Goal: Task Accomplishment & Management: Use online tool/utility

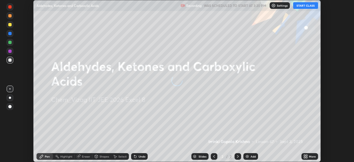
scroll to position [162, 353]
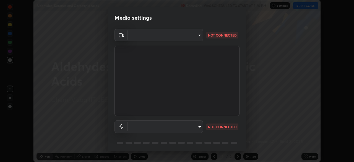
type input "cce9b67fa479fc088f071f13ccfce14e23d766b55a58e29726bfee3f33c1f2ec"
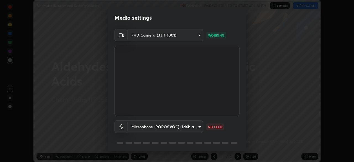
click at [198, 127] on body "Erase all Aldehydes, Ketones and Carboxylic Acids Recording WAS SCHEDULED TO ST…" at bounding box center [177, 81] width 354 height 162
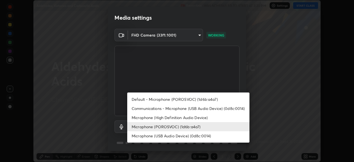
click at [193, 125] on li "Microphone (POROSVOC) (1d6b:a4a7)" at bounding box center [188, 126] width 122 height 9
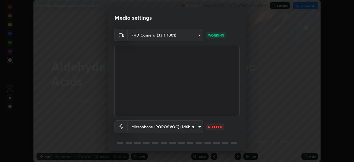
click at [198, 127] on body "Erase all Aldehydes, Ketones and Carboxylic Acids Recording WAS SCHEDULED TO ST…" at bounding box center [177, 81] width 354 height 162
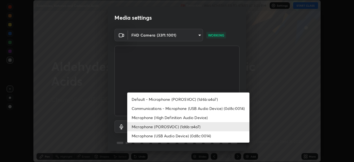
click at [190, 126] on li "Microphone (POROSVOC) (1d6b:a4a7)" at bounding box center [188, 126] width 122 height 9
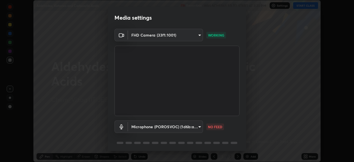
click at [198, 126] on body "Erase all Aldehydes, Ketones and Carboxylic Acids Recording WAS SCHEDULED TO ST…" at bounding box center [177, 81] width 354 height 162
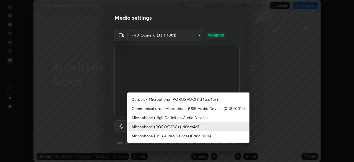
click at [179, 101] on li "Default - Microphone (POROSVOC) (1d6b:a4a7)" at bounding box center [188, 98] width 122 height 9
type input "default"
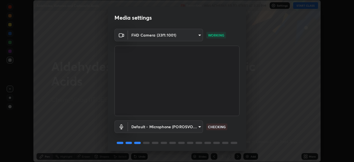
click at [199, 126] on body "Erase all Aldehydes, Ketones and Carboxylic Acids Recording WAS SCHEDULED TO ST…" at bounding box center [177, 81] width 354 height 162
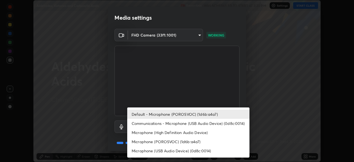
click at [98, 125] on div at bounding box center [177, 81] width 354 height 162
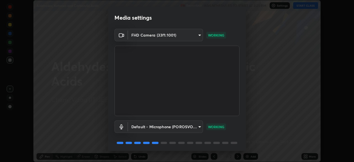
scroll to position [20, 0]
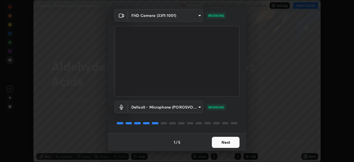
click at [219, 144] on button "Next" at bounding box center [226, 141] width 28 height 11
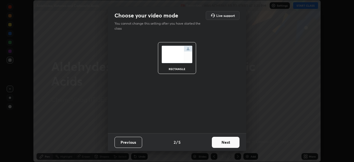
scroll to position [0, 0]
click at [221, 144] on button "Next" at bounding box center [226, 141] width 28 height 11
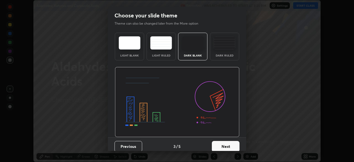
click at [222, 146] on button "Next" at bounding box center [226, 146] width 28 height 11
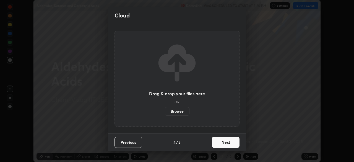
click at [221, 143] on button "Next" at bounding box center [226, 141] width 28 height 11
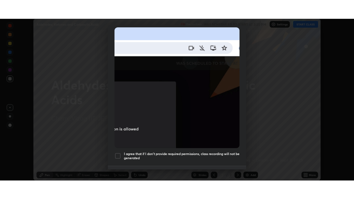
scroll to position [132, 0]
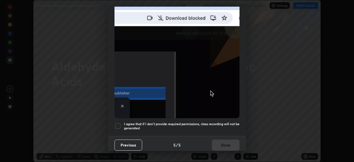
click at [182, 122] on h5 "I agree that if I don't provide required permissions, class recording will not …" at bounding box center [181, 126] width 115 height 9
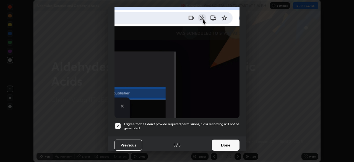
click at [222, 142] on button "Done" at bounding box center [226, 144] width 28 height 11
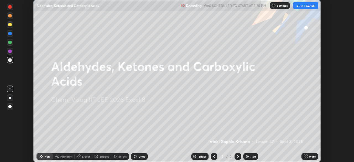
click at [246, 155] on img at bounding box center [247, 156] width 4 height 4
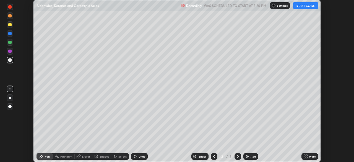
click at [301, 5] on button "START CLASS" at bounding box center [305, 5] width 25 height 7
click at [247, 156] on img at bounding box center [247, 156] width 4 height 4
click at [306, 155] on icon at bounding box center [306, 154] width 1 height 1
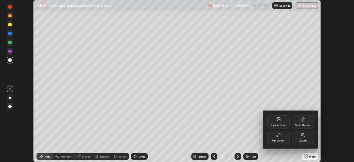
click at [278, 137] on div "Full screen" at bounding box center [278, 136] width 22 height 13
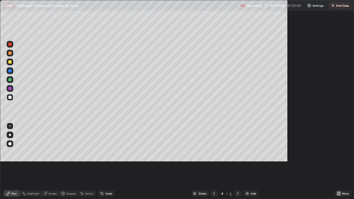
scroll to position [199, 354]
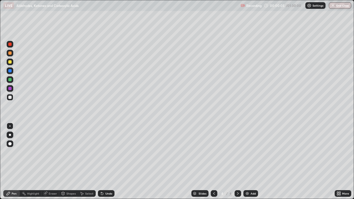
click at [213, 161] on icon at bounding box center [214, 193] width 4 height 4
click at [11, 62] on div at bounding box center [9, 61] width 3 height 3
click at [10, 144] on div at bounding box center [9, 143] width 3 height 3
click at [101, 161] on icon at bounding box center [102, 194] width 2 height 2
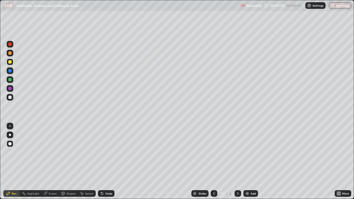
click at [10, 97] on div at bounding box center [9, 97] width 3 height 3
click at [107, 161] on div "Undo" at bounding box center [108, 193] width 7 height 3
click at [12, 62] on div at bounding box center [10, 62] width 7 height 7
click at [107, 161] on div "Undo" at bounding box center [108, 193] width 7 height 3
click at [110, 161] on div "Undo" at bounding box center [106, 193] width 17 height 7
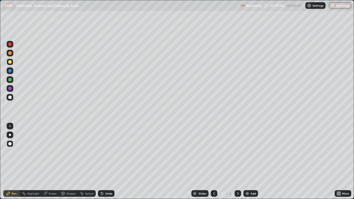
click at [106, 161] on div "Undo" at bounding box center [106, 193] width 17 height 7
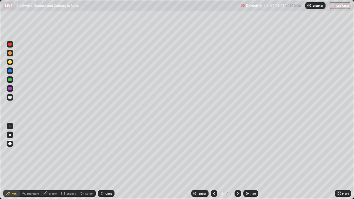
click at [107, 161] on div "Undo" at bounding box center [106, 193] width 17 height 7
click at [111, 161] on div "Undo" at bounding box center [106, 193] width 17 height 7
click at [109, 161] on div "Undo" at bounding box center [108, 193] width 7 height 3
click at [109, 161] on div "Undo" at bounding box center [106, 193] width 17 height 7
click at [10, 89] on div at bounding box center [9, 88] width 3 height 3
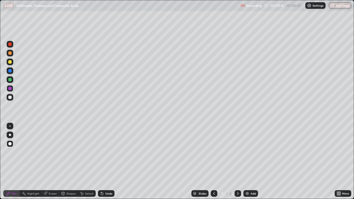
click at [10, 80] on div at bounding box center [9, 79] width 3 height 3
click at [50, 161] on div "Eraser" at bounding box center [53, 193] width 8 height 3
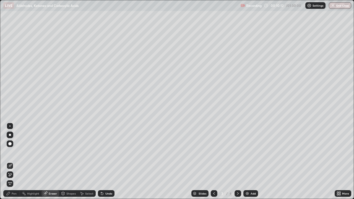
click at [15, 161] on div "Pen" at bounding box center [14, 193] width 5 height 3
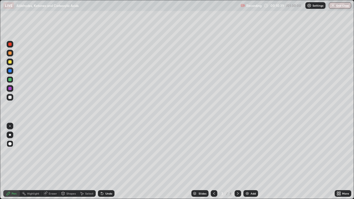
click at [107, 161] on div "Undo" at bounding box center [108, 193] width 7 height 3
click at [237, 161] on icon at bounding box center [238, 193] width 2 height 3
click at [10, 62] on div at bounding box center [9, 61] width 3 height 3
click at [10, 99] on div at bounding box center [9, 97] width 3 height 3
click at [10, 87] on div at bounding box center [9, 88] width 3 height 3
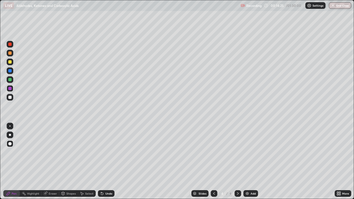
click at [11, 98] on div at bounding box center [9, 97] width 3 height 3
click at [10, 88] on div at bounding box center [9, 88] width 3 height 3
click at [107, 161] on div "Undo" at bounding box center [106, 193] width 17 height 7
click at [247, 161] on img at bounding box center [247, 193] width 4 height 4
click at [9, 81] on div at bounding box center [9, 79] width 3 height 3
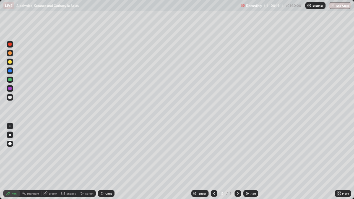
click at [11, 98] on div at bounding box center [9, 97] width 3 height 3
click at [213, 161] on icon at bounding box center [214, 193] width 4 height 4
click at [237, 161] on icon at bounding box center [237, 193] width 4 height 4
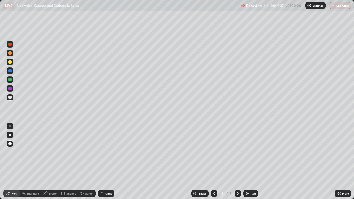
click at [10, 44] on div at bounding box center [9, 44] width 3 height 3
click at [105, 161] on div "Undo" at bounding box center [108, 193] width 7 height 3
click at [10, 98] on div at bounding box center [9, 97] width 3 height 3
click at [214, 161] on icon at bounding box center [214, 193] width 4 height 4
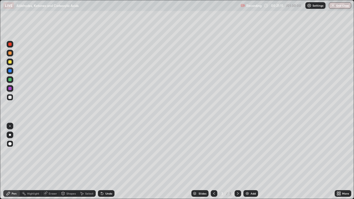
click at [237, 161] on icon at bounding box center [237, 193] width 4 height 4
click at [237, 161] on icon at bounding box center [238, 193] width 2 height 3
click at [11, 61] on div at bounding box center [9, 61] width 3 height 3
click at [102, 161] on icon at bounding box center [102, 194] width 2 height 2
click at [101, 161] on icon at bounding box center [101, 192] width 1 height 1
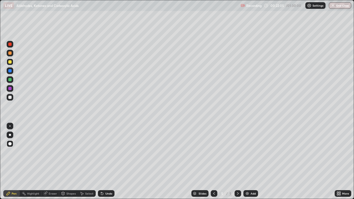
click at [103, 161] on icon at bounding box center [102, 193] width 4 height 4
click at [100, 161] on icon at bounding box center [102, 193] width 4 height 4
click at [101, 161] on icon at bounding box center [101, 192] width 1 height 1
click at [101, 161] on icon at bounding box center [102, 194] width 2 height 2
click at [101, 161] on icon at bounding box center [101, 192] width 1 height 1
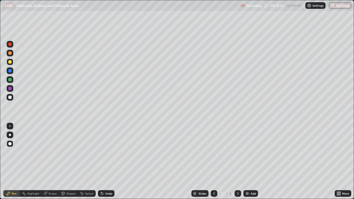
click at [10, 88] on div at bounding box center [9, 88] width 3 height 3
click at [108, 161] on div "Undo" at bounding box center [108, 193] width 7 height 3
click at [9, 98] on div at bounding box center [9, 97] width 3 height 3
click at [246, 161] on img at bounding box center [247, 193] width 4 height 4
click at [9, 62] on div at bounding box center [9, 61] width 3 height 3
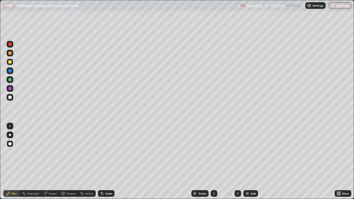
click at [101, 161] on icon at bounding box center [102, 194] width 2 height 2
click at [9, 80] on div at bounding box center [9, 79] width 3 height 3
click at [11, 62] on div at bounding box center [9, 61] width 3 height 3
click at [11, 78] on div at bounding box center [9, 79] width 3 height 3
click at [107, 161] on div "Undo" at bounding box center [106, 193] width 17 height 7
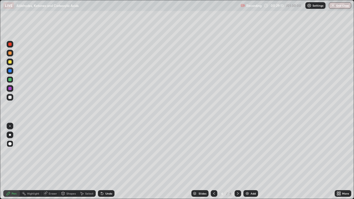
click at [11, 45] on div at bounding box center [9, 44] width 3 height 3
click at [10, 97] on div at bounding box center [9, 97] width 3 height 3
click at [109, 161] on div "Undo" at bounding box center [108, 193] width 7 height 3
click at [10, 61] on div at bounding box center [9, 61] width 3 height 3
click at [246, 161] on img at bounding box center [247, 193] width 4 height 4
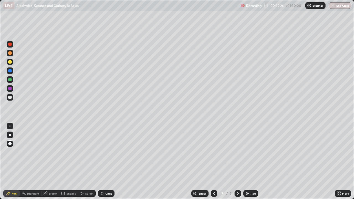
click at [12, 46] on div at bounding box center [10, 44] width 7 height 7
click at [213, 161] on icon at bounding box center [214, 193] width 4 height 4
click at [237, 161] on icon at bounding box center [237, 193] width 4 height 4
click at [13, 97] on div at bounding box center [10, 97] width 7 height 7
click at [213, 161] on icon at bounding box center [214, 193] width 4 height 4
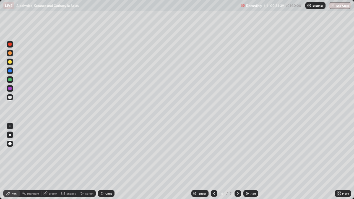
click at [235, 161] on icon at bounding box center [237, 193] width 4 height 4
click at [103, 161] on icon at bounding box center [102, 193] width 4 height 4
click at [12, 44] on div at bounding box center [10, 44] width 7 height 7
click at [71, 161] on div "Shapes" at bounding box center [70, 193] width 9 height 3
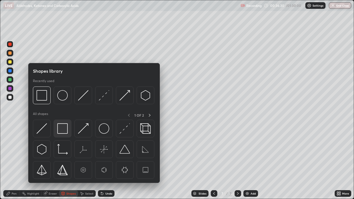
click at [65, 126] on img at bounding box center [62, 128] width 10 height 10
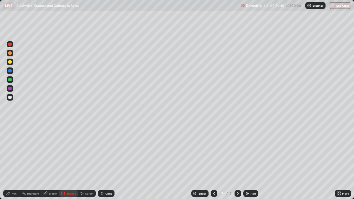
click at [10, 99] on div at bounding box center [9, 97] width 3 height 3
click at [12, 161] on div "Pen" at bounding box center [14, 193] width 5 height 3
click at [246, 161] on img at bounding box center [247, 193] width 4 height 4
click at [213, 161] on icon at bounding box center [214, 193] width 4 height 4
click at [239, 161] on icon at bounding box center [237, 193] width 4 height 4
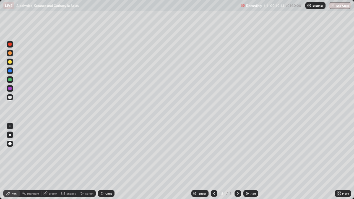
click at [107, 161] on div "Undo" at bounding box center [106, 193] width 17 height 7
click at [213, 161] on icon at bounding box center [214, 193] width 4 height 4
click at [236, 161] on icon at bounding box center [237, 193] width 4 height 4
click at [235, 161] on icon at bounding box center [237, 193] width 4 height 4
click at [9, 45] on div at bounding box center [9, 44] width 3 height 3
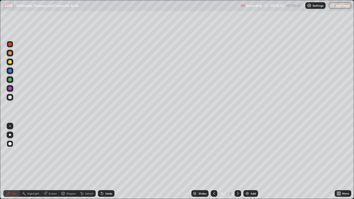
click at [101, 161] on icon at bounding box center [102, 194] width 2 height 2
click at [7, 96] on div at bounding box center [10, 97] width 7 height 7
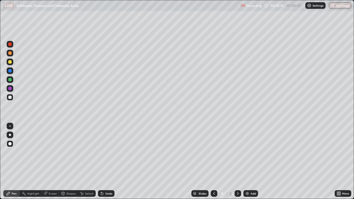
click at [105, 161] on div "Undo" at bounding box center [108, 193] width 7 height 3
click at [13, 80] on div at bounding box center [10, 79] width 7 height 7
click at [105, 161] on div "Undo" at bounding box center [108, 193] width 7 height 3
click at [11, 62] on div at bounding box center [9, 61] width 3 height 3
click at [10, 44] on div at bounding box center [9, 44] width 3 height 3
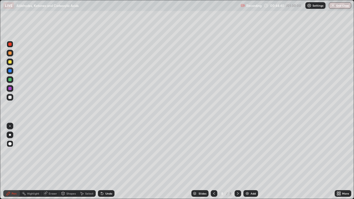
click at [63, 161] on icon at bounding box center [63, 194] width 0 height 2
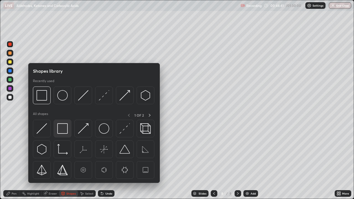
click at [64, 130] on img at bounding box center [62, 128] width 10 height 10
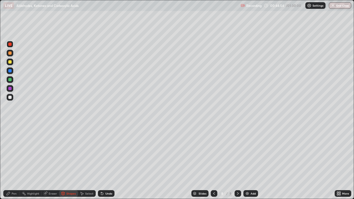
click at [10, 98] on div at bounding box center [9, 97] width 3 height 3
click at [101, 161] on icon at bounding box center [102, 194] width 2 height 2
click at [103, 161] on icon at bounding box center [102, 193] width 4 height 4
click at [14, 161] on div "Pen" at bounding box center [14, 193] width 5 height 3
click at [247, 161] on img at bounding box center [247, 193] width 4 height 4
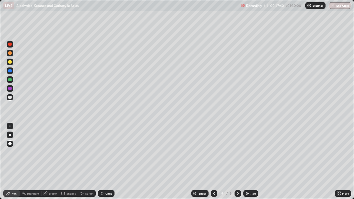
click at [10, 80] on div at bounding box center [9, 79] width 3 height 3
click at [11, 97] on div at bounding box center [9, 97] width 3 height 3
click at [106, 161] on div "Undo" at bounding box center [108, 193] width 7 height 3
click at [107, 161] on div "Undo" at bounding box center [108, 193] width 7 height 3
click at [11, 46] on div at bounding box center [9, 44] width 3 height 3
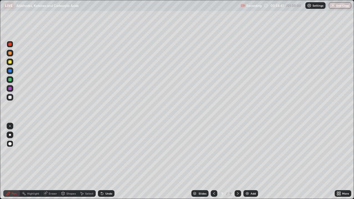
click at [247, 161] on img at bounding box center [247, 193] width 4 height 4
click at [212, 161] on icon at bounding box center [214, 193] width 4 height 4
click at [10, 98] on div at bounding box center [9, 97] width 3 height 3
click at [10, 53] on div at bounding box center [9, 52] width 3 height 3
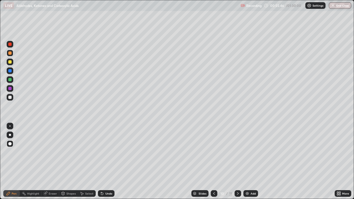
click at [9, 98] on div at bounding box center [9, 97] width 3 height 3
click at [10, 80] on div at bounding box center [9, 79] width 3 height 3
click at [105, 161] on div "Undo" at bounding box center [108, 193] width 7 height 3
click at [104, 161] on div "Undo" at bounding box center [106, 193] width 17 height 7
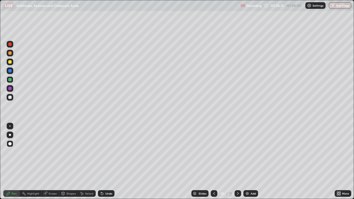
click at [107, 161] on div "Undo" at bounding box center [108, 193] width 7 height 3
click at [109, 161] on div "Undo" at bounding box center [108, 193] width 7 height 3
click at [110, 161] on div "Undo" at bounding box center [108, 193] width 7 height 3
click at [108, 161] on div "Undo" at bounding box center [108, 193] width 7 height 3
click at [109, 161] on div "Undo" at bounding box center [106, 193] width 17 height 7
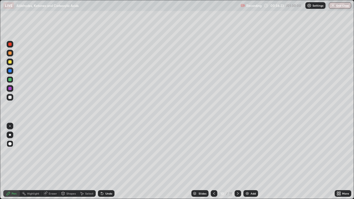
click at [110, 161] on div "Undo" at bounding box center [108, 193] width 7 height 3
click at [48, 161] on div "Eraser" at bounding box center [50, 193] width 18 height 7
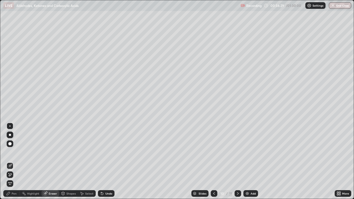
click at [11, 161] on div "Pen" at bounding box center [11, 193] width 17 height 7
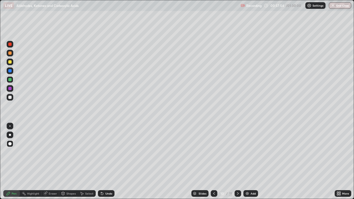
click at [12, 95] on div at bounding box center [10, 97] width 7 height 7
click at [10, 89] on div at bounding box center [9, 88] width 3 height 3
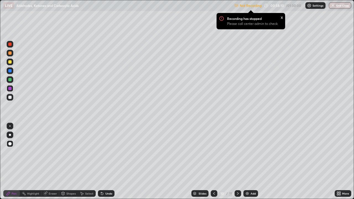
click at [316, 5] on p "Settings" at bounding box center [317, 5] width 11 height 3
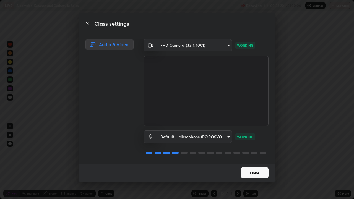
click at [248, 161] on button "Done" at bounding box center [255, 172] width 28 height 11
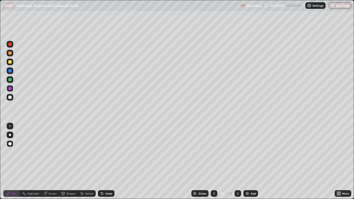
click at [238, 161] on icon at bounding box center [237, 193] width 4 height 4
click at [10, 63] on div at bounding box center [9, 61] width 3 height 3
click at [213, 161] on icon at bounding box center [214, 193] width 4 height 4
click at [237, 161] on icon at bounding box center [237, 193] width 4 height 4
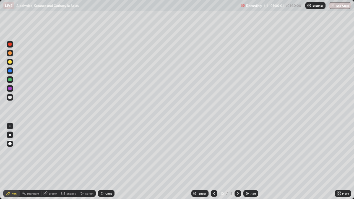
click at [235, 161] on icon at bounding box center [237, 193] width 4 height 4
click at [12, 78] on div at bounding box center [10, 79] width 7 height 7
click at [9, 44] on div at bounding box center [9, 44] width 3 height 3
click at [9, 62] on div at bounding box center [9, 61] width 3 height 3
click at [247, 161] on img at bounding box center [247, 193] width 4 height 4
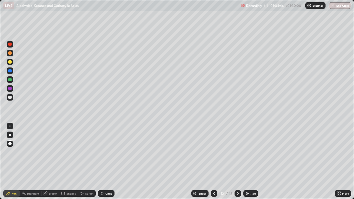
click at [10, 99] on div at bounding box center [10, 97] width 7 height 7
click at [220, 161] on div "12" at bounding box center [222, 193] width 6 height 3
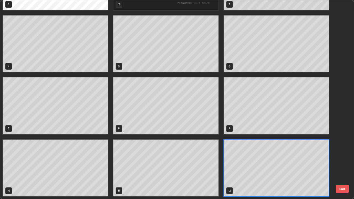
scroll to position [197, 350]
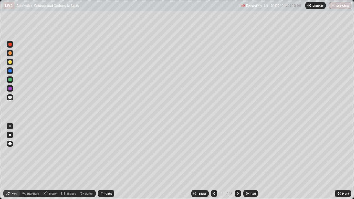
click at [236, 161] on icon at bounding box center [237, 193] width 4 height 4
click at [9, 88] on div at bounding box center [9, 88] width 3 height 3
click at [10, 97] on div at bounding box center [9, 97] width 3 height 3
click at [11, 89] on div at bounding box center [9, 88] width 3 height 3
click at [12, 79] on div at bounding box center [10, 79] width 7 height 7
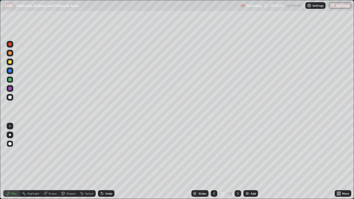
click at [105, 161] on div "Undo" at bounding box center [108, 193] width 7 height 3
click at [106, 161] on div "Undo" at bounding box center [108, 193] width 7 height 3
click at [105, 161] on div "Undo" at bounding box center [108, 193] width 7 height 3
click at [106, 161] on div "Undo" at bounding box center [106, 193] width 17 height 7
click at [107, 161] on div "Undo" at bounding box center [108, 193] width 7 height 3
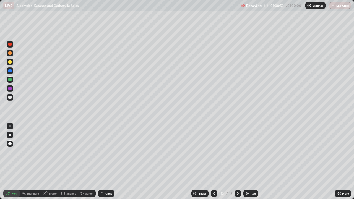
click at [11, 62] on div at bounding box center [9, 61] width 3 height 3
click at [11, 70] on div at bounding box center [9, 70] width 3 height 3
click at [10, 44] on div at bounding box center [9, 44] width 3 height 3
click at [213, 161] on icon at bounding box center [214, 193] width 4 height 4
click at [49, 161] on div "Eraser" at bounding box center [53, 193] width 8 height 3
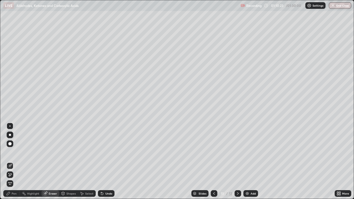
click at [10, 161] on div "Pen" at bounding box center [11, 193] width 17 height 7
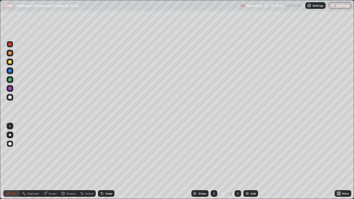
click at [237, 161] on icon at bounding box center [237, 193] width 4 height 4
click at [245, 161] on img at bounding box center [247, 193] width 4 height 4
click at [10, 98] on div at bounding box center [9, 97] width 3 height 3
click at [110, 161] on div "Undo" at bounding box center [108, 193] width 7 height 3
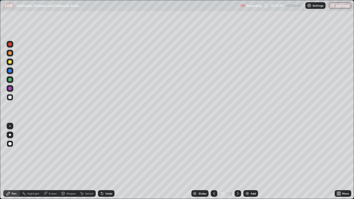
click at [111, 161] on div "Undo" at bounding box center [108, 193] width 7 height 3
click at [109, 161] on div "Undo" at bounding box center [108, 193] width 7 height 3
click at [110, 161] on div "Undo" at bounding box center [108, 193] width 7 height 3
click at [11, 79] on div at bounding box center [9, 79] width 3 height 3
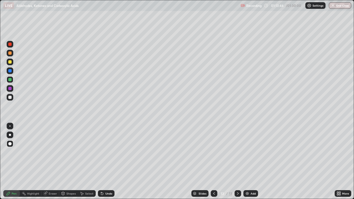
click at [11, 63] on div at bounding box center [9, 61] width 3 height 3
click at [48, 161] on div "Eraser" at bounding box center [50, 193] width 18 height 7
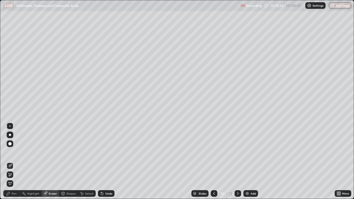
click at [12, 161] on div "Pen" at bounding box center [14, 193] width 5 height 3
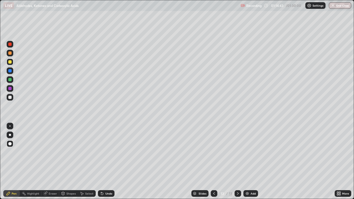
click at [105, 161] on div "Undo" at bounding box center [108, 193] width 7 height 3
click at [101, 161] on icon at bounding box center [102, 194] width 2 height 2
click at [103, 161] on icon at bounding box center [102, 193] width 4 height 4
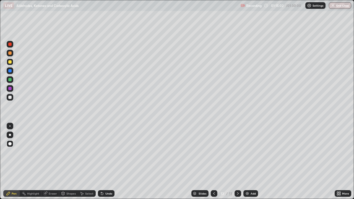
click at [104, 161] on div "Undo" at bounding box center [106, 193] width 17 height 7
click at [247, 161] on img at bounding box center [247, 193] width 4 height 4
click at [212, 161] on icon at bounding box center [214, 193] width 4 height 4
click at [237, 161] on icon at bounding box center [237, 193] width 4 height 4
click at [10, 97] on div at bounding box center [9, 97] width 3 height 3
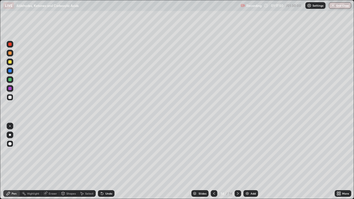
click at [106, 161] on div "Undo" at bounding box center [108, 193] width 7 height 3
click at [9, 45] on div at bounding box center [9, 44] width 3 height 3
click at [11, 98] on div at bounding box center [9, 97] width 3 height 3
click at [246, 161] on img at bounding box center [247, 193] width 4 height 4
click at [11, 45] on div at bounding box center [9, 44] width 3 height 3
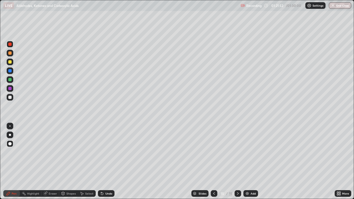
click at [103, 161] on div "Undo" at bounding box center [106, 193] width 17 height 7
click at [105, 161] on div "Undo" at bounding box center [108, 193] width 7 height 3
click at [106, 161] on div "Undo" at bounding box center [108, 193] width 7 height 3
click at [106, 161] on div "Undo" at bounding box center [106, 193] width 17 height 7
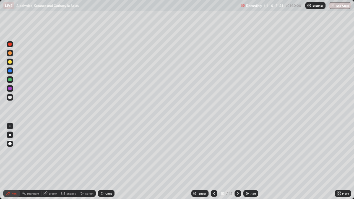
click at [11, 98] on div at bounding box center [9, 97] width 3 height 3
click at [105, 161] on div "Undo" at bounding box center [108, 193] width 7 height 3
click at [106, 161] on div "Undo" at bounding box center [108, 193] width 7 height 3
click at [107, 161] on div "Undo" at bounding box center [108, 193] width 7 height 3
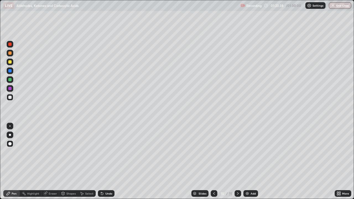
click at [107, 161] on div "Undo" at bounding box center [108, 193] width 7 height 3
click at [109, 161] on div "Undo" at bounding box center [108, 193] width 7 height 3
click at [108, 161] on div "Undo" at bounding box center [108, 193] width 7 height 3
click at [109, 161] on div "Undo" at bounding box center [108, 193] width 7 height 3
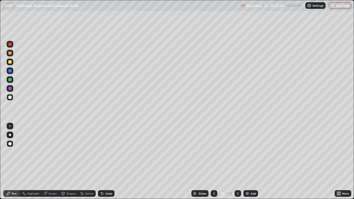
click at [110, 161] on div "Undo" at bounding box center [106, 193] width 17 height 7
click at [343, 7] on button "End Class" at bounding box center [340, 5] width 22 height 7
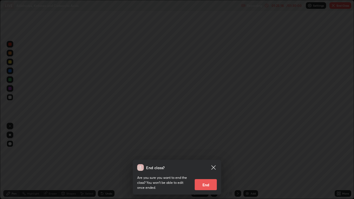
click at [206, 161] on button "End" at bounding box center [206, 184] width 22 height 11
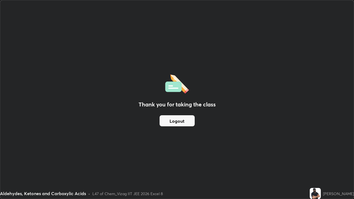
click at [179, 122] on button "Logout" at bounding box center [176, 120] width 35 height 11
